Goal: Task Accomplishment & Management: Manage account settings

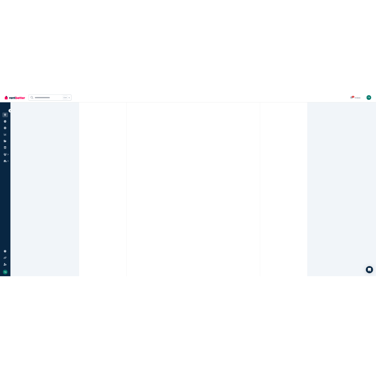
scroll to position [231, 0]
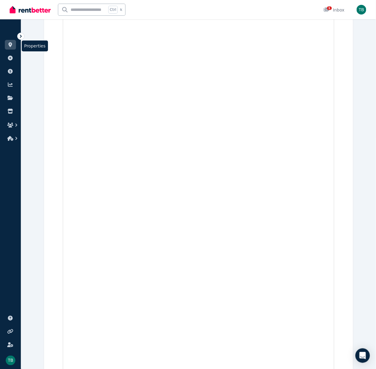
click at [10, 50] on li "Properties" at bounding box center [10, 46] width 11 height 12
click at [11, 42] on link at bounding box center [10, 45] width 11 height 10
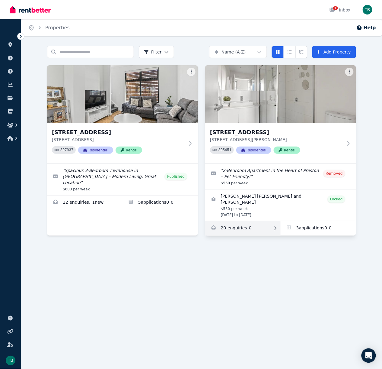
click at [254, 227] on link "Enquiries for 13/450 Bell St, Preston" at bounding box center [242, 228] width 75 height 14
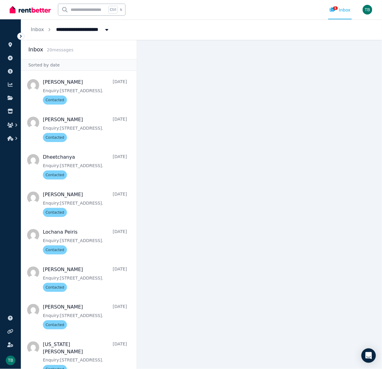
click at [331, 131] on main at bounding box center [259, 204] width 245 height 329
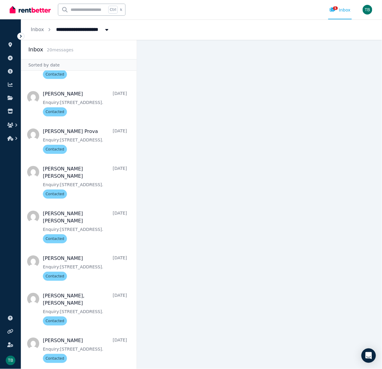
scroll to position [457, 0]
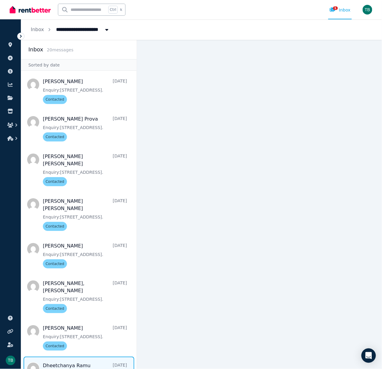
click at [82, 356] on span "Message list" at bounding box center [79, 373] width 116 height 35
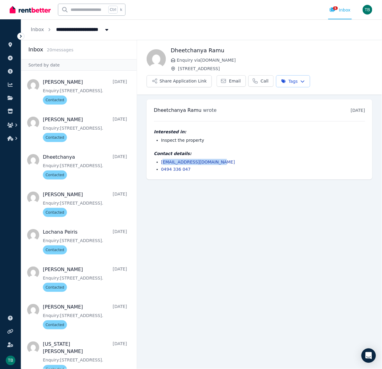
drag, startPoint x: 219, startPoint y: 160, endPoint x: 163, endPoint y: 161, distance: 55.9
click at [163, 161] on li "[EMAIL_ADDRESS][DOMAIN_NAME]" at bounding box center [263, 162] width 204 height 6
click at [225, 162] on li "[EMAIL_ADDRESS][DOMAIN_NAME]" at bounding box center [263, 162] width 204 height 6
click at [222, 162] on li "[EMAIL_ADDRESS][DOMAIN_NAME]" at bounding box center [263, 162] width 204 height 6
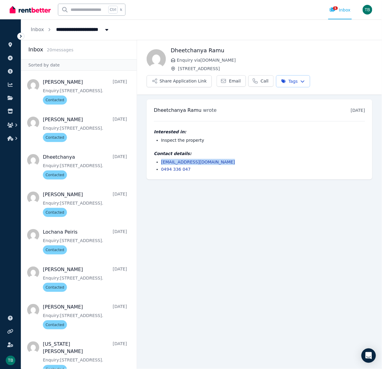
click at [222, 162] on li "[EMAIL_ADDRESS][DOMAIN_NAME]" at bounding box center [263, 162] width 204 height 6
copy link "[EMAIL_ADDRESS][DOMAIN_NAME]"
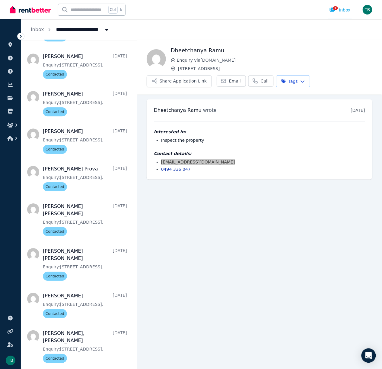
scroll to position [457, 0]
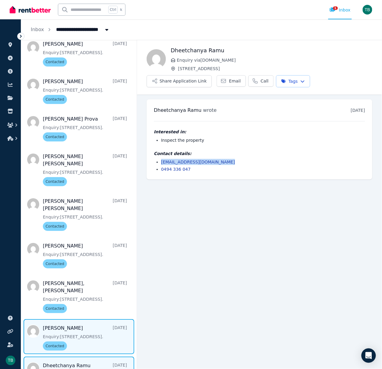
click at [74, 319] on span "Message list" at bounding box center [79, 336] width 116 height 35
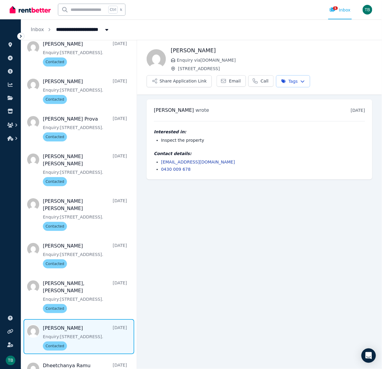
click at [208, 162] on li "[EMAIL_ADDRESS][DOMAIN_NAME]" at bounding box center [263, 162] width 204 height 6
copy link "[EMAIL_ADDRESS][DOMAIN_NAME]"
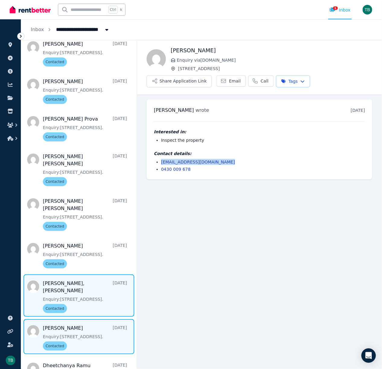
click at [82, 279] on span "Message list" at bounding box center [79, 295] width 116 height 42
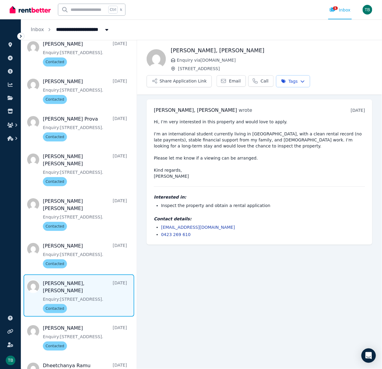
click at [203, 228] on li "[EMAIL_ADDRESS][DOMAIN_NAME]" at bounding box center [263, 227] width 204 height 6
copy link "[EMAIL_ADDRESS][DOMAIN_NAME]"
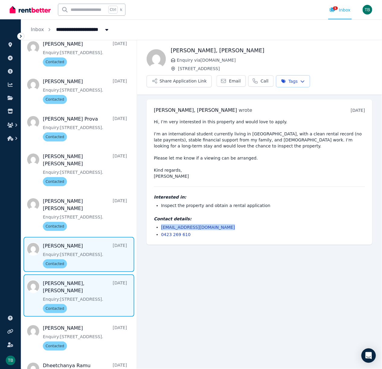
click at [82, 237] on span "Message list" at bounding box center [79, 254] width 116 height 35
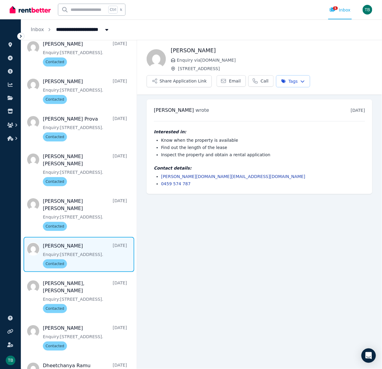
click at [203, 175] on li "[PERSON_NAME][DOMAIN_NAME][EMAIL_ADDRESS][DOMAIN_NAME]" at bounding box center [263, 176] width 204 height 6
copy link "[PERSON_NAME][DOMAIN_NAME][EMAIL_ADDRESS][DOMAIN_NAME]"
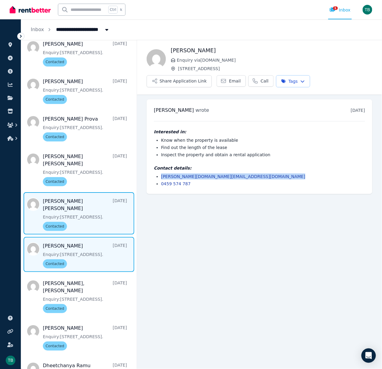
click at [86, 194] on span "Message list" at bounding box center [79, 213] width 116 height 42
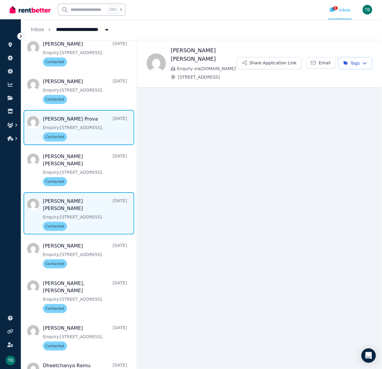
click at [82, 135] on span "Message list" at bounding box center [79, 127] width 116 height 35
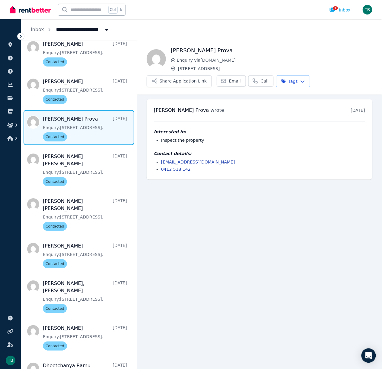
click at [209, 163] on li "[EMAIL_ADDRESS][DOMAIN_NAME]" at bounding box center [263, 162] width 204 height 6
copy link "[EMAIL_ADDRESS][DOMAIN_NAME]"
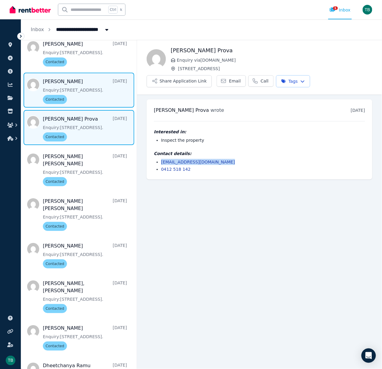
click at [82, 89] on span "Message list" at bounding box center [79, 89] width 116 height 35
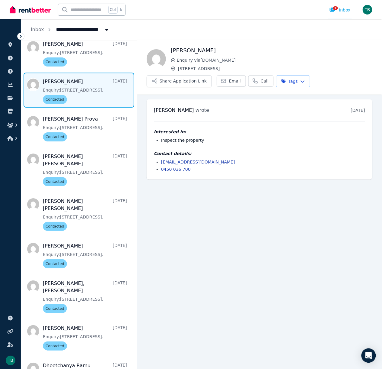
click at [209, 161] on li "[EMAIL_ADDRESS][DOMAIN_NAME]" at bounding box center [263, 162] width 204 height 6
copy link "[EMAIL_ADDRESS][DOMAIN_NAME]"
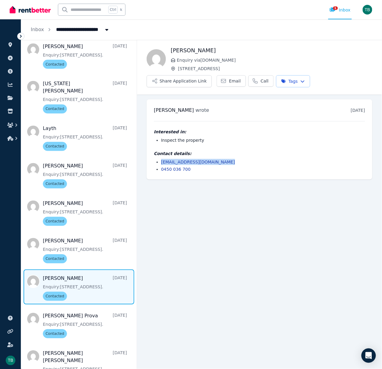
scroll to position [246, 0]
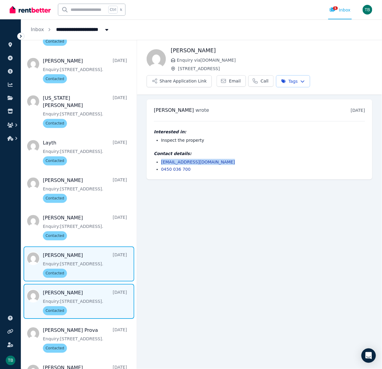
click at [84, 257] on span "Message list" at bounding box center [79, 263] width 116 height 35
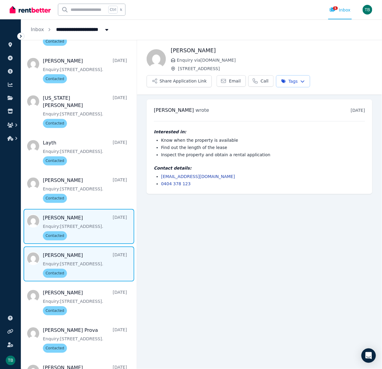
click at [89, 221] on span "Message list" at bounding box center [79, 226] width 116 height 35
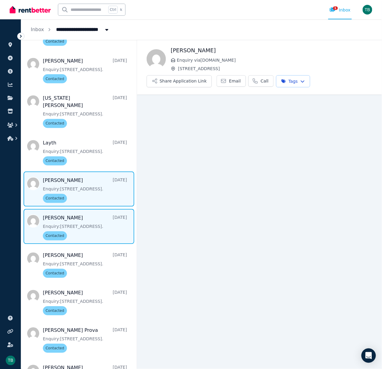
click at [86, 188] on span "Message list" at bounding box center [79, 188] width 116 height 35
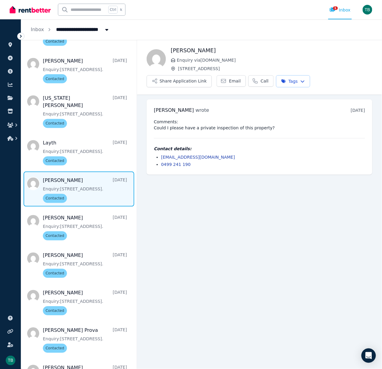
click at [218, 158] on li "[EMAIL_ADDRESS][DOMAIN_NAME]" at bounding box center [263, 157] width 204 height 6
click at [217, 156] on li "[EMAIL_ADDRESS][DOMAIN_NAME]" at bounding box center [263, 157] width 204 height 6
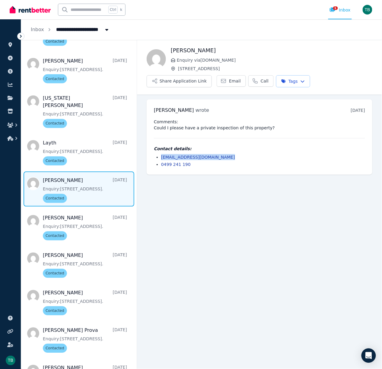
click at [217, 156] on li "[EMAIL_ADDRESS][DOMAIN_NAME]" at bounding box center [263, 157] width 204 height 6
copy link "[EMAIL_ADDRESS][DOMAIN_NAME]"
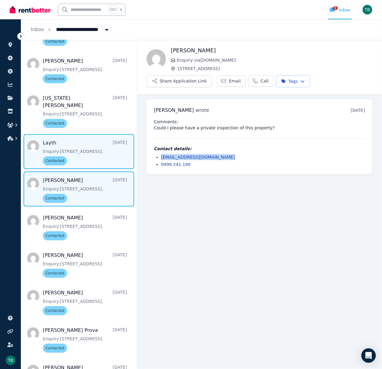
click at [75, 141] on span "Message list" at bounding box center [79, 151] width 116 height 35
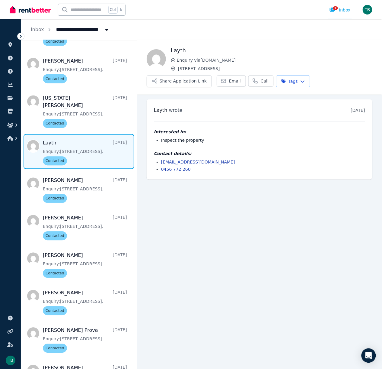
click at [208, 162] on li "[EMAIL_ADDRESS][DOMAIN_NAME]" at bounding box center [263, 162] width 204 height 6
copy link "[EMAIL_ADDRESS][DOMAIN_NAME]"
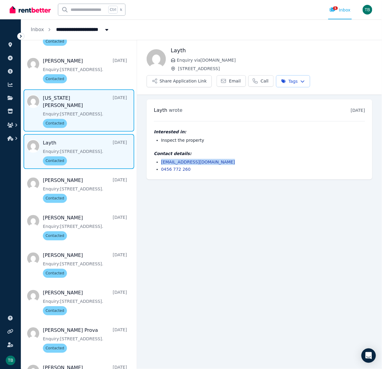
click at [83, 114] on span "Message list" at bounding box center [79, 110] width 116 height 42
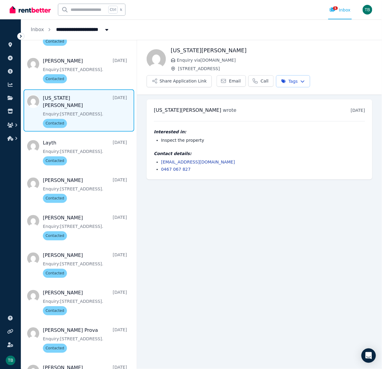
click at [221, 162] on li "[EMAIL_ADDRESS][DOMAIN_NAME]" at bounding box center [263, 162] width 204 height 6
copy link "[EMAIL_ADDRESS][DOMAIN_NAME]"
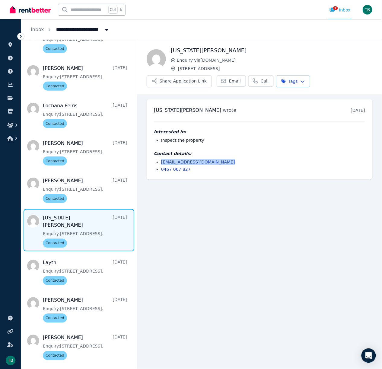
scroll to position [113, 0]
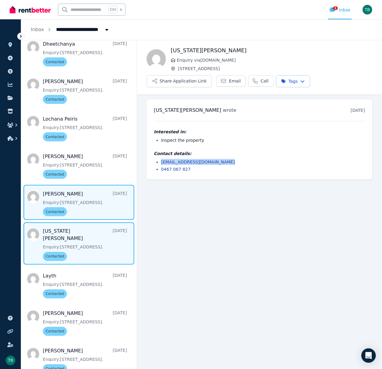
click at [94, 200] on span "Message list" at bounding box center [79, 202] width 116 height 35
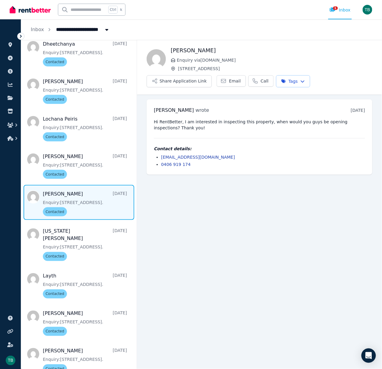
click at [216, 155] on li "[EMAIL_ADDRESS][DOMAIN_NAME]" at bounding box center [263, 157] width 204 height 6
copy link "[EMAIL_ADDRESS][DOMAIN_NAME]"
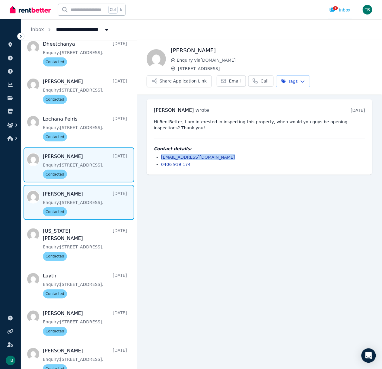
click at [73, 169] on span "Message list" at bounding box center [79, 164] width 116 height 35
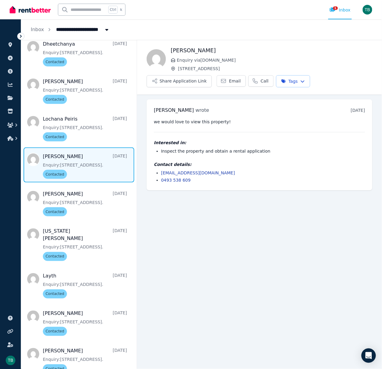
click at [213, 172] on li "[EMAIL_ADDRESS][DOMAIN_NAME]" at bounding box center [263, 173] width 204 height 6
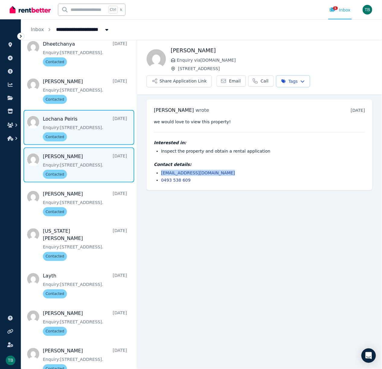
click at [80, 117] on span "Message list" at bounding box center [79, 127] width 116 height 35
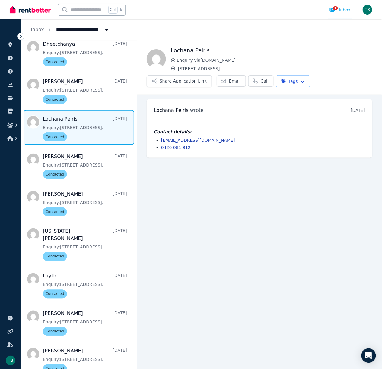
click at [226, 142] on li "[EMAIL_ADDRESS][DOMAIN_NAME]" at bounding box center [263, 140] width 204 height 6
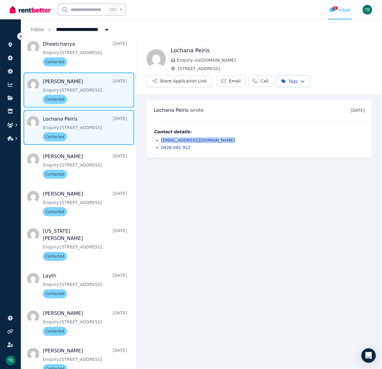
click at [84, 96] on span "Message list" at bounding box center [79, 89] width 116 height 35
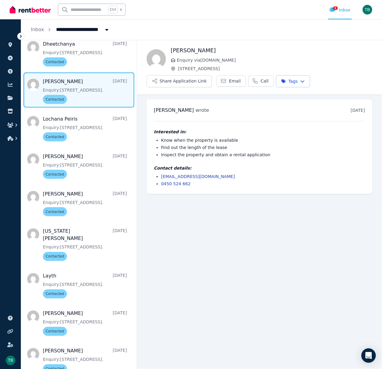
click at [208, 177] on li "[EMAIL_ADDRESS][DOMAIN_NAME]" at bounding box center [263, 176] width 204 height 6
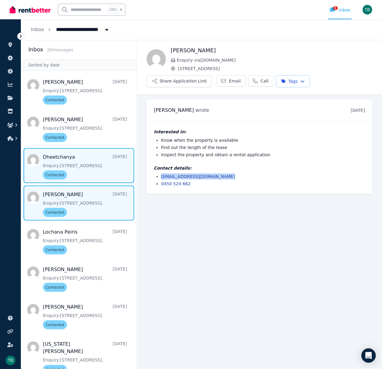
click at [80, 171] on span "Message list" at bounding box center [79, 165] width 116 height 35
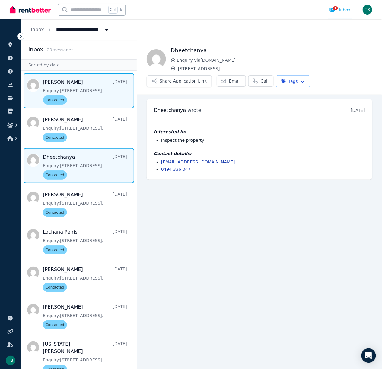
click at [88, 94] on span "Message list" at bounding box center [79, 90] width 116 height 35
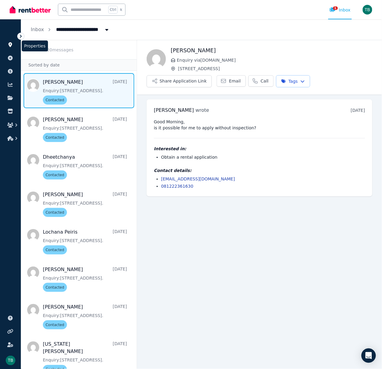
click at [14, 45] on link at bounding box center [10, 45] width 11 height 10
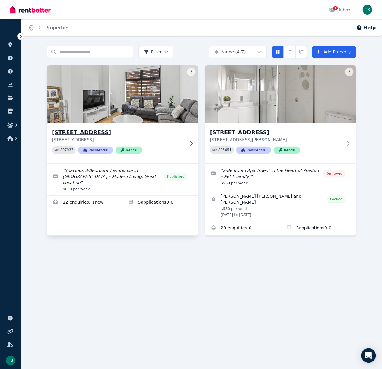
click at [160, 146] on div "PID 397937 Residential Rental" at bounding box center [118, 150] width 133 height 8
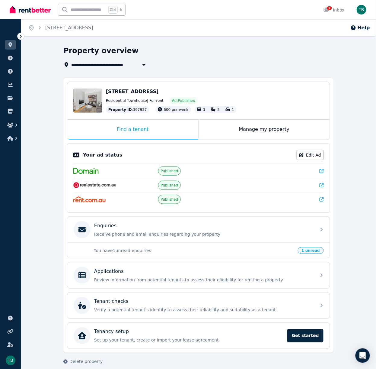
scroll to position [10, 0]
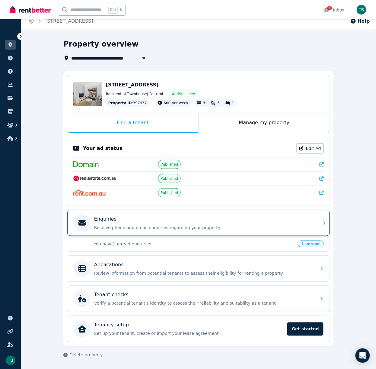
click at [133, 219] on div "Enquiries" at bounding box center [203, 218] width 219 height 7
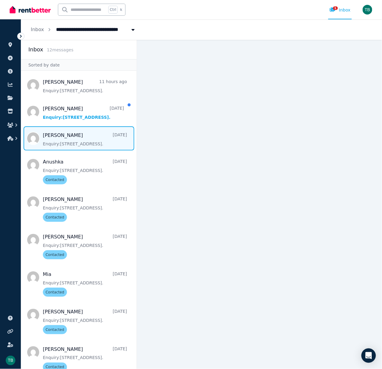
click at [79, 146] on span "Message list" at bounding box center [79, 138] width 116 height 24
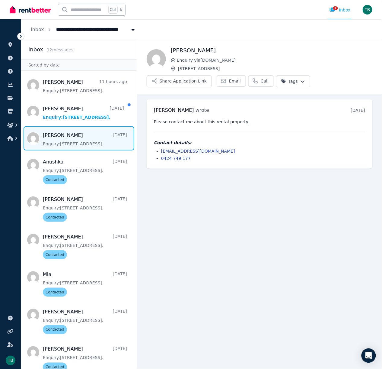
click at [218, 150] on li "[EMAIL_ADDRESS][DOMAIN_NAME]" at bounding box center [263, 151] width 204 height 6
click at [219, 153] on li "[EMAIL_ADDRESS][DOMAIN_NAME]" at bounding box center [263, 151] width 204 height 6
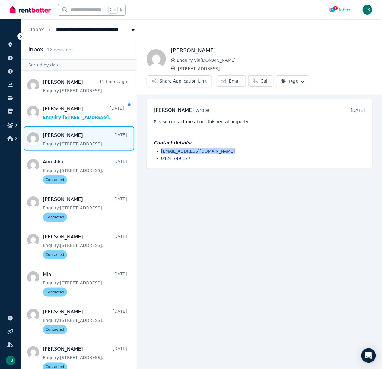
click at [219, 153] on li "[EMAIL_ADDRESS][DOMAIN_NAME]" at bounding box center [263, 151] width 204 height 6
click at [292, 86] on html "**********" at bounding box center [191, 184] width 382 height 369
click at [271, 116] on div "Contacted" at bounding box center [265, 118] width 70 height 6
click at [237, 118] on div "Contacted" at bounding box center [265, 118] width 70 height 6
click at [235, 118] on div "Contacted" at bounding box center [265, 118] width 70 height 6
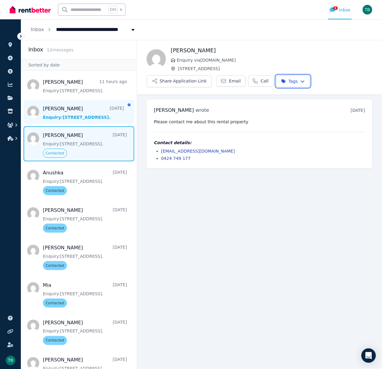
click at [60, 121] on html "**********" at bounding box center [191, 184] width 382 height 369
click at [65, 121] on span "Message list" at bounding box center [79, 112] width 116 height 24
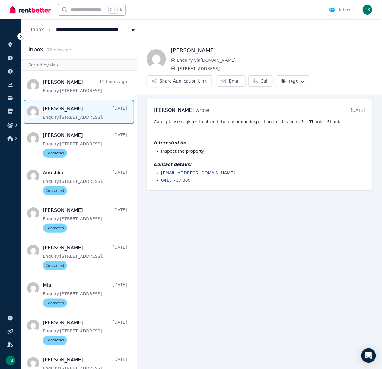
click at [217, 172] on li "[EMAIL_ADDRESS][DOMAIN_NAME]" at bounding box center [263, 173] width 204 height 6
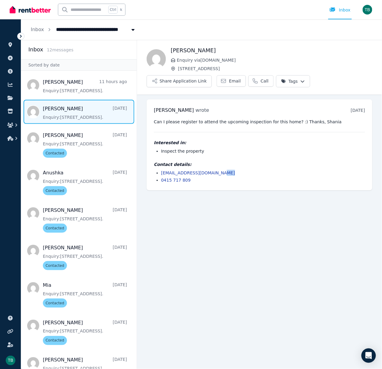
click at [217, 172] on li "[EMAIL_ADDRESS][DOMAIN_NAME]" at bounding box center [263, 173] width 204 height 6
click at [216, 173] on li "[EMAIL_ADDRESS][DOMAIN_NAME]" at bounding box center [263, 173] width 204 height 6
click at [296, 83] on html "**********" at bounding box center [191, 184] width 382 height 369
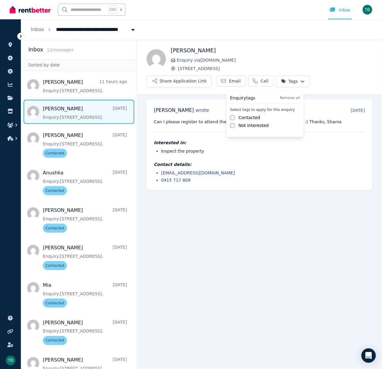
click at [247, 120] on label "Contacted" at bounding box center [250, 118] width 22 height 6
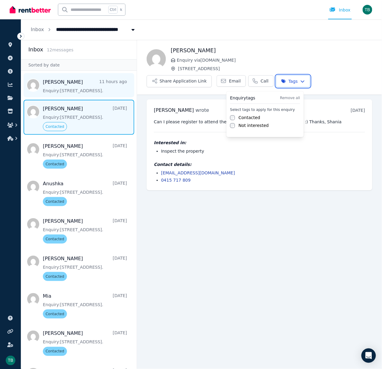
click at [49, 96] on html "**********" at bounding box center [191, 184] width 382 height 369
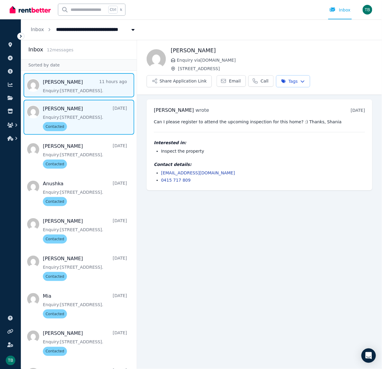
click at [50, 96] on span "Message list" at bounding box center [79, 85] width 116 height 24
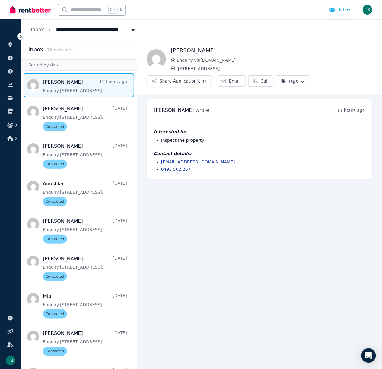
drag, startPoint x: 59, startPoint y: 99, endPoint x: 97, endPoint y: 93, distance: 37.6
click at [97, 93] on span "Message list" at bounding box center [79, 85] width 116 height 24
click at [294, 83] on html "**********" at bounding box center [191, 184] width 382 height 369
click at [243, 120] on label "Contacted" at bounding box center [250, 118] width 22 height 6
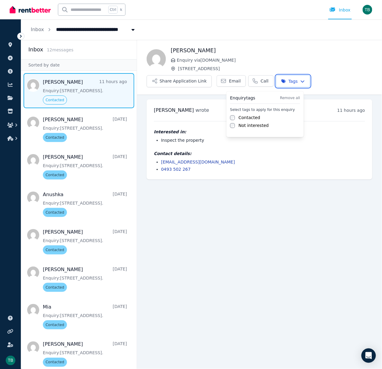
click at [226, 247] on html "**********" at bounding box center [191, 184] width 382 height 369
